Goal: Transaction & Acquisition: Purchase product/service

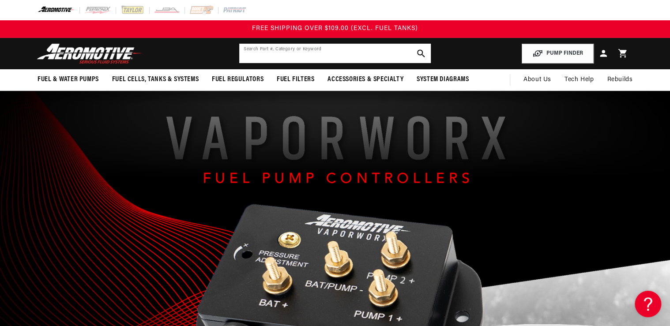
click at [279, 48] on input "text" at bounding box center [335, 53] width 192 height 19
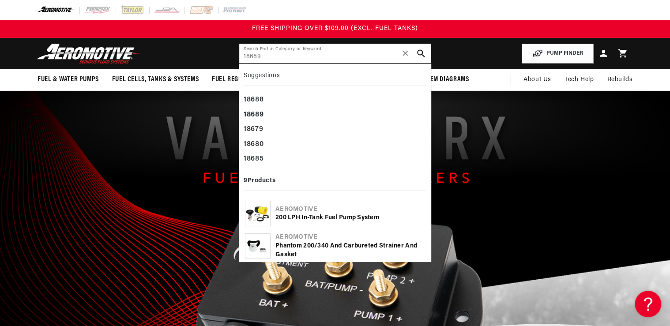
type input "18689"
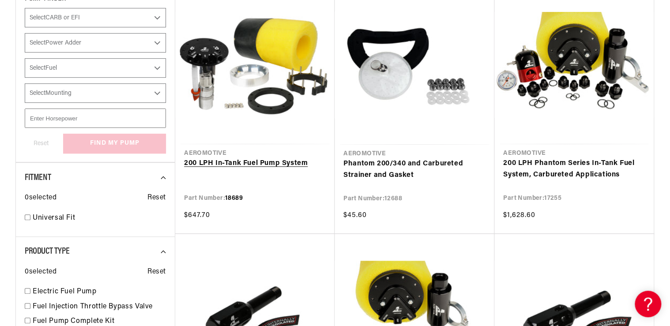
click at [255, 169] on link "200 LPH In-Tank Fuel Pump System" at bounding box center [255, 163] width 142 height 11
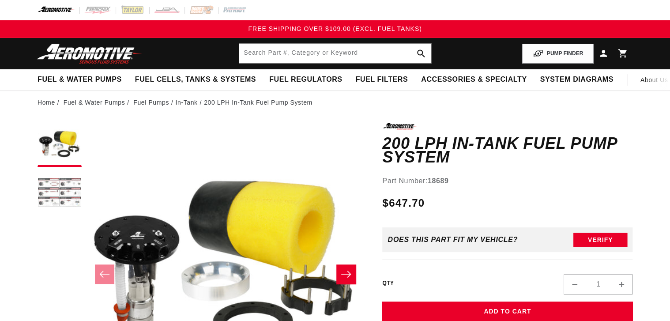
click at [56, 183] on button "Load image 2 in gallery view" at bounding box center [60, 193] width 44 height 44
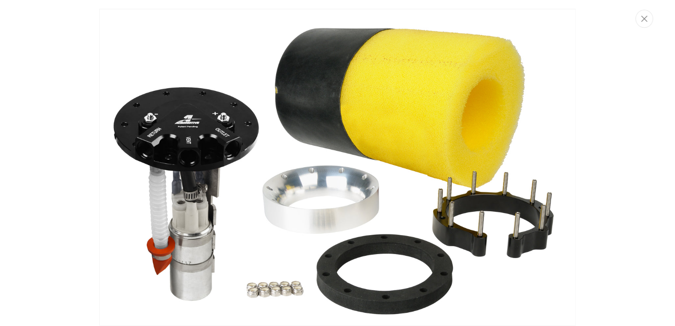
click at [41, 81] on div "Media gallery" at bounding box center [337, 163] width 675 height 326
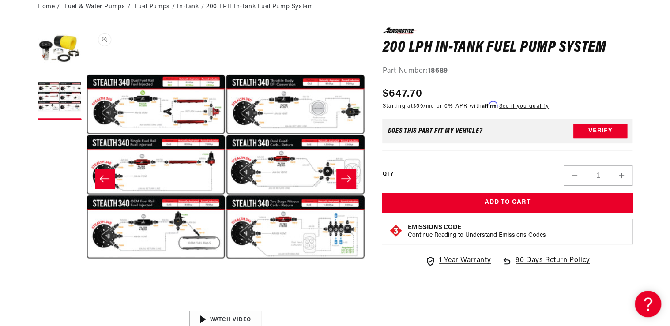
scroll to position [96, 0]
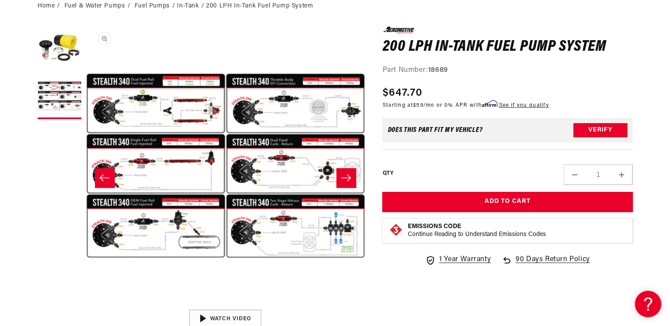
click at [86, 305] on button "Open media 2 in modal" at bounding box center [86, 305] width 0 height 0
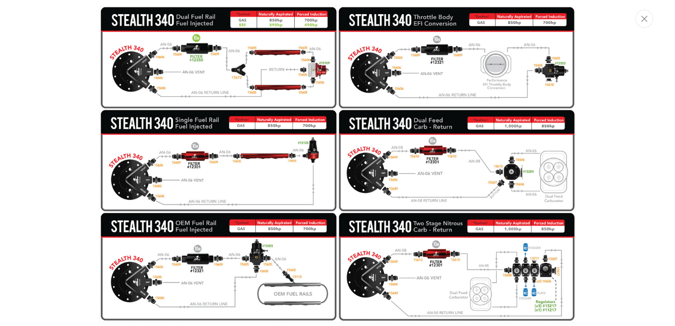
scroll to position [329, 0]
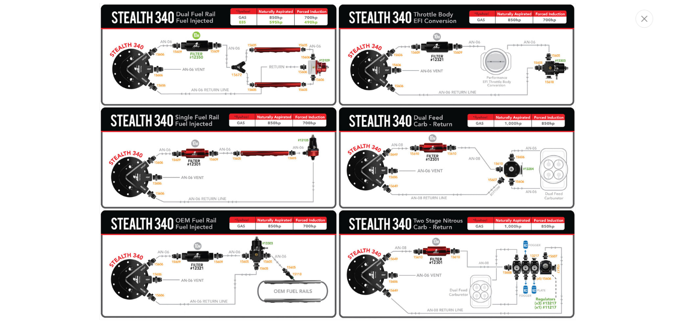
click at [203, 274] on img "Media gallery" at bounding box center [337, 161] width 477 height 317
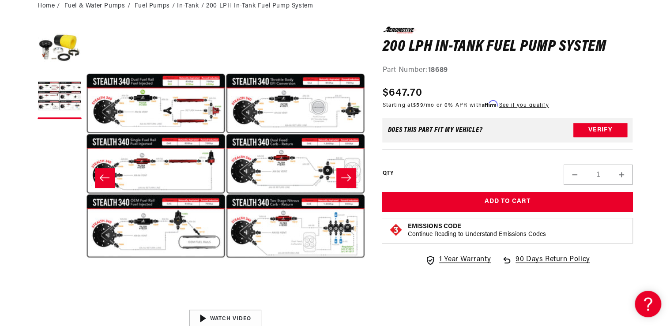
click at [86, 305] on button "Open media 2 in modal" at bounding box center [86, 305] width 0 height 0
